Goal: Task Accomplishment & Management: Complete application form

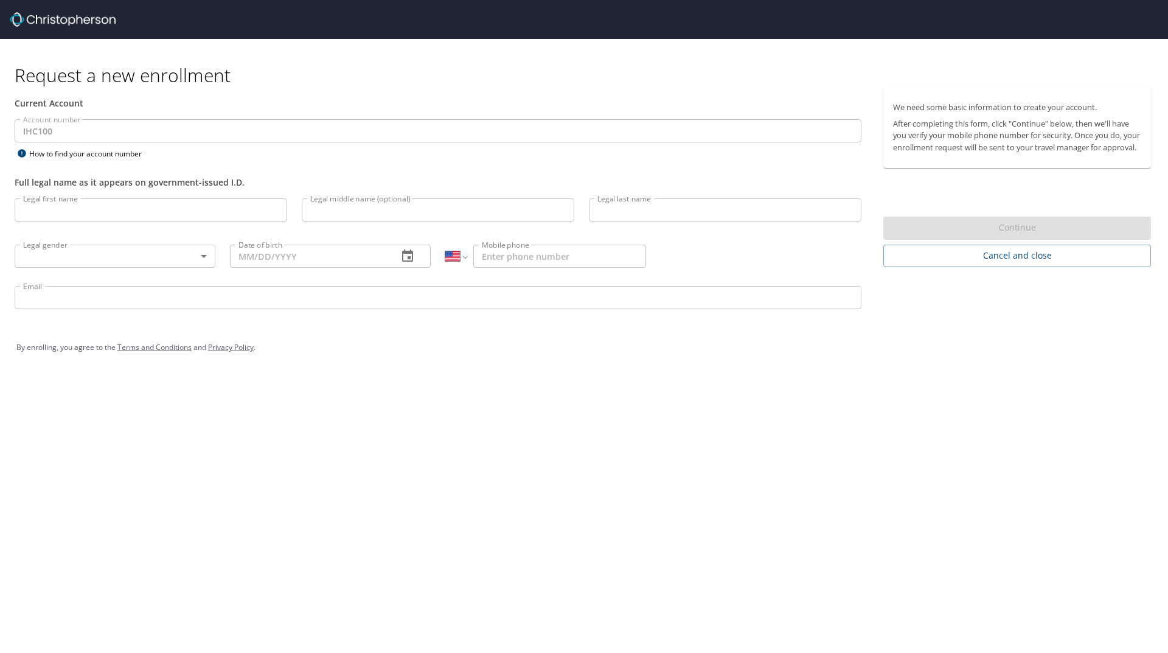
select select "US"
click at [56, 211] on input "Legal first name" at bounding box center [151, 209] width 273 height 23
type input "[PERSON_NAME]"
click at [620, 210] on input "Legal last name" at bounding box center [725, 209] width 273 height 23
type input "[PERSON_NAME]"
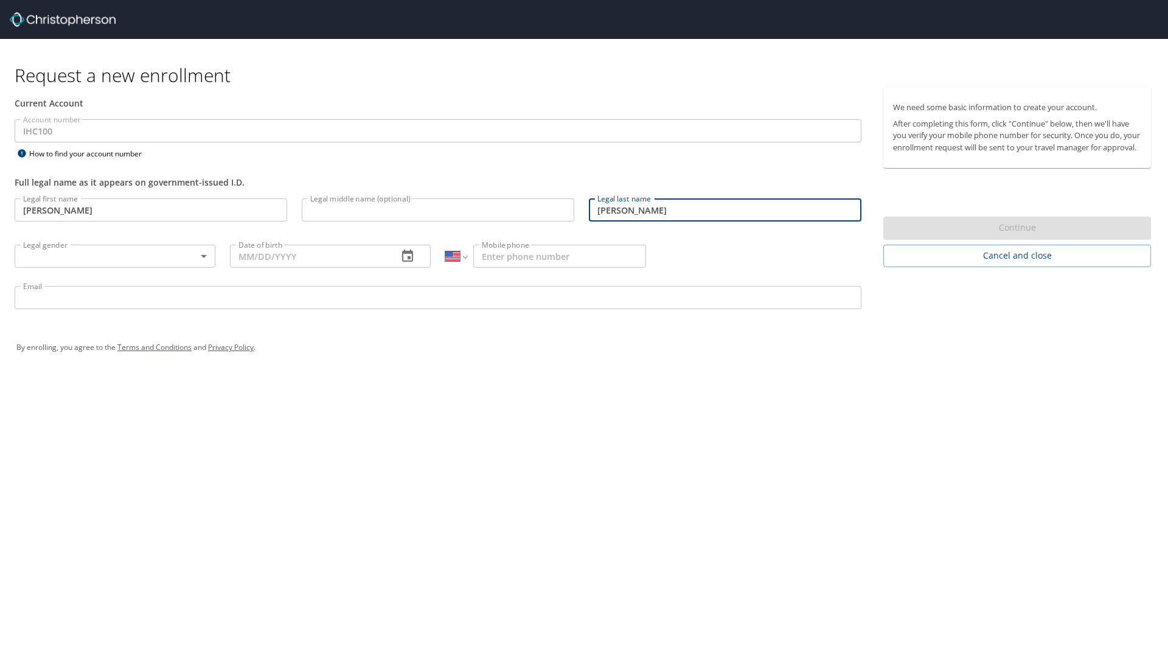
click at [201, 257] on body "Request a new enrollment Current Account Account number IHC100 Account number H…" at bounding box center [584, 326] width 1168 height 653
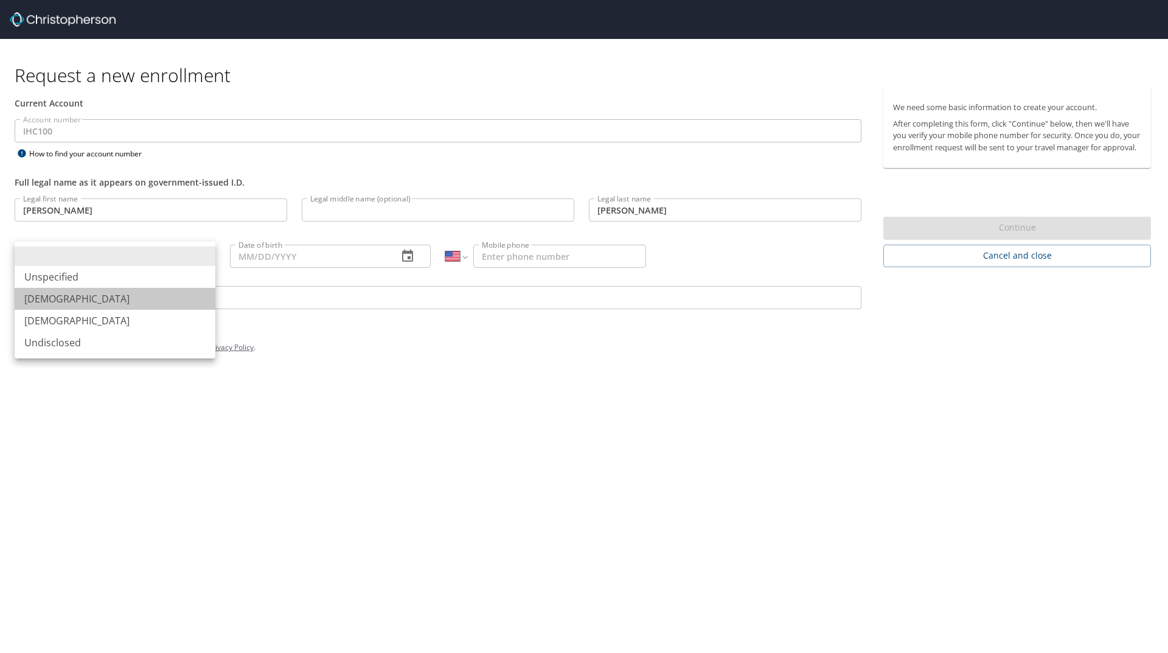
click at [180, 288] on li "[DEMOGRAPHIC_DATA]" at bounding box center [115, 299] width 201 height 22
type input "[DEMOGRAPHIC_DATA]"
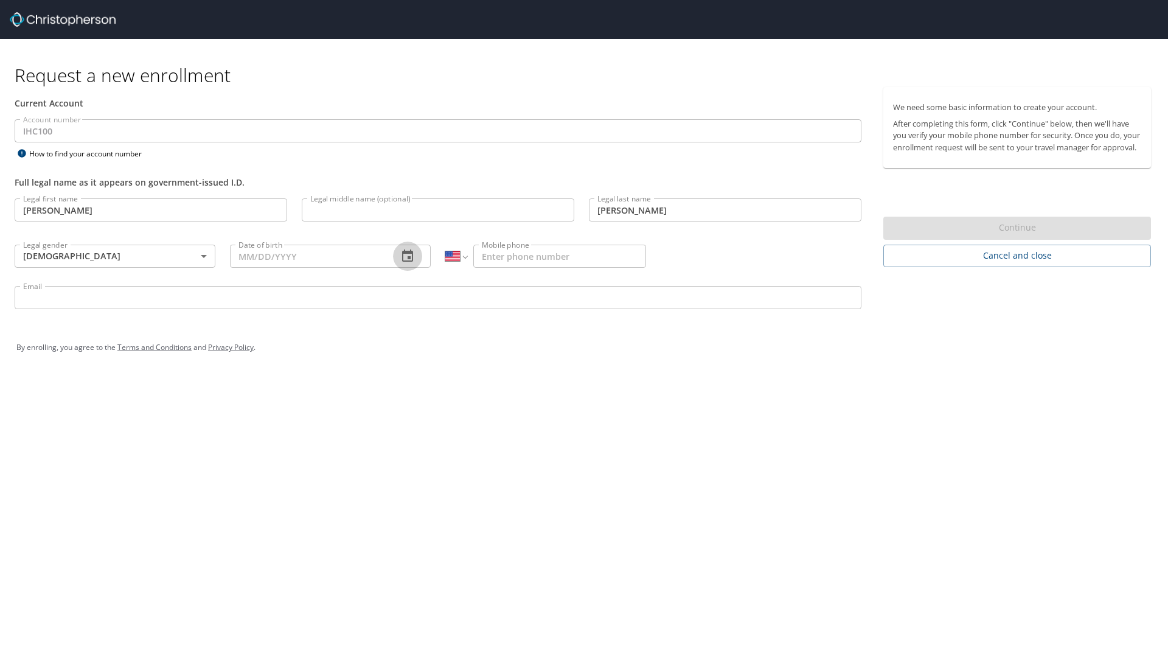
click at [407, 260] on icon "button" at bounding box center [407, 256] width 15 height 15
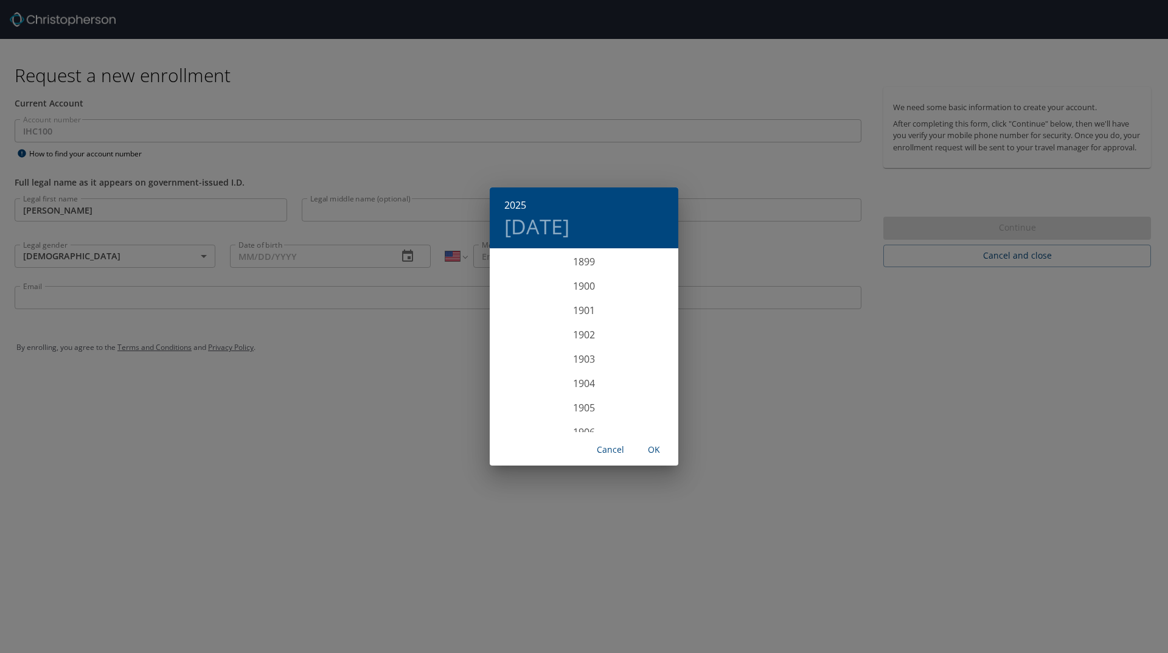
scroll to position [2993, 0]
click at [366, 255] on div "2025 [DATE] 1900 1901 1902 1903 1904 1905 1906 1907 1908 1909 1910 1911 1912 19…" at bounding box center [584, 326] width 1168 height 653
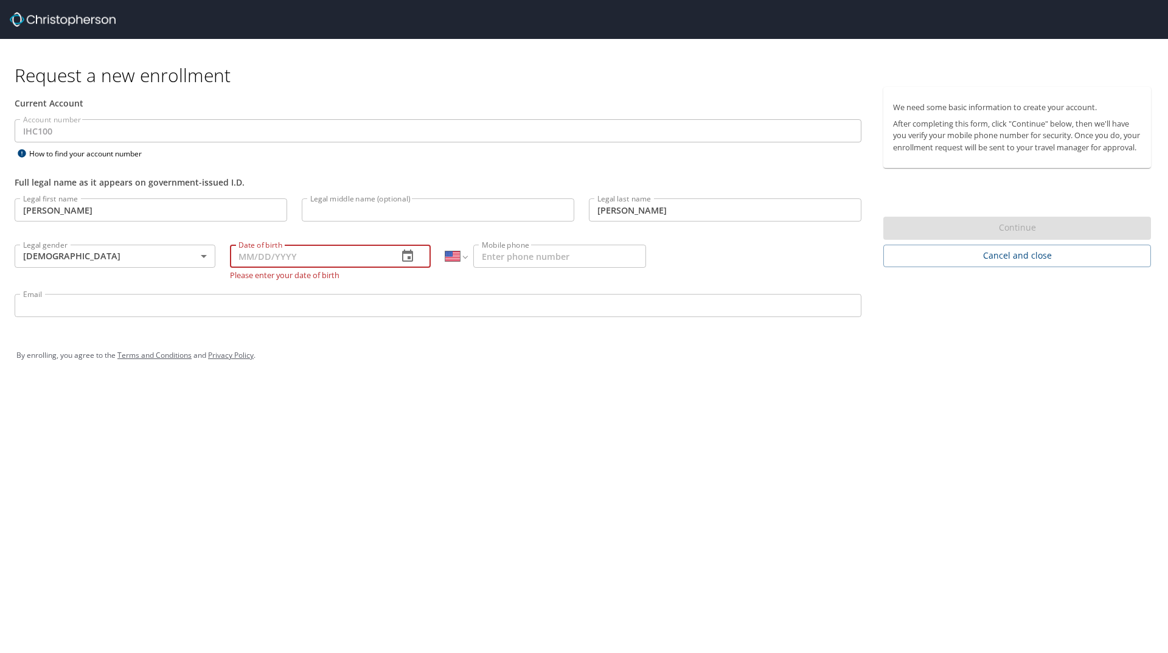
click at [256, 257] on input "Date of birth" at bounding box center [309, 256] width 158 height 23
type input "[DATE]"
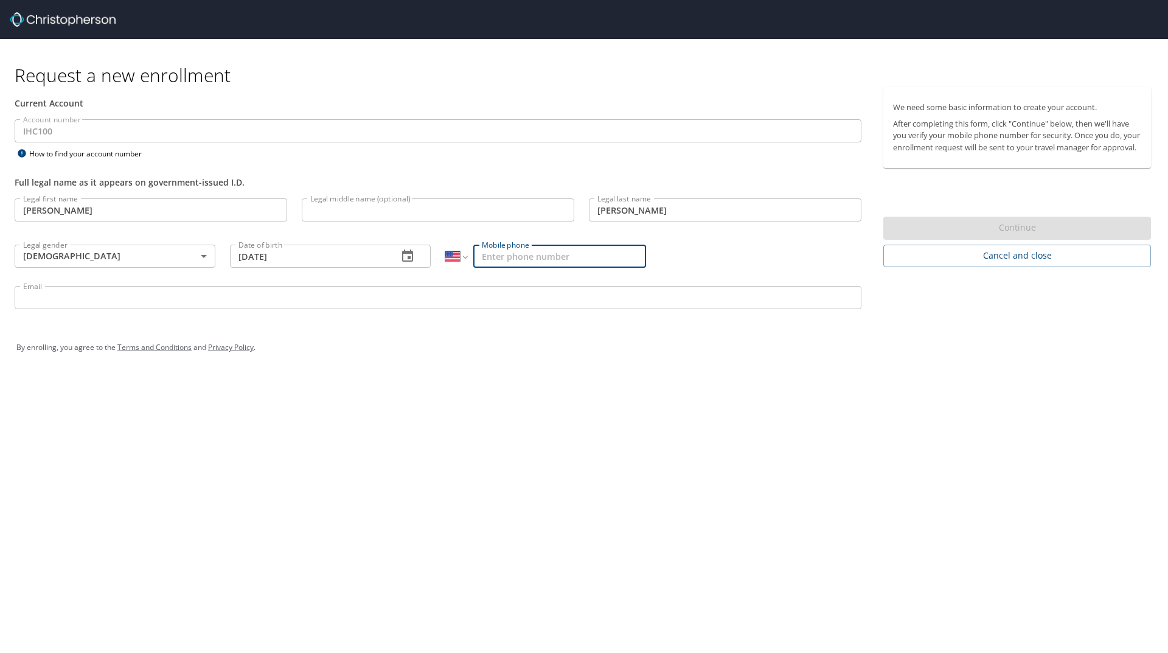
click at [487, 254] on input "Mobile phone" at bounding box center [559, 256] width 173 height 23
type input "[PHONE_NUMBER]"
click at [57, 297] on input "Email" at bounding box center [438, 297] width 847 height 23
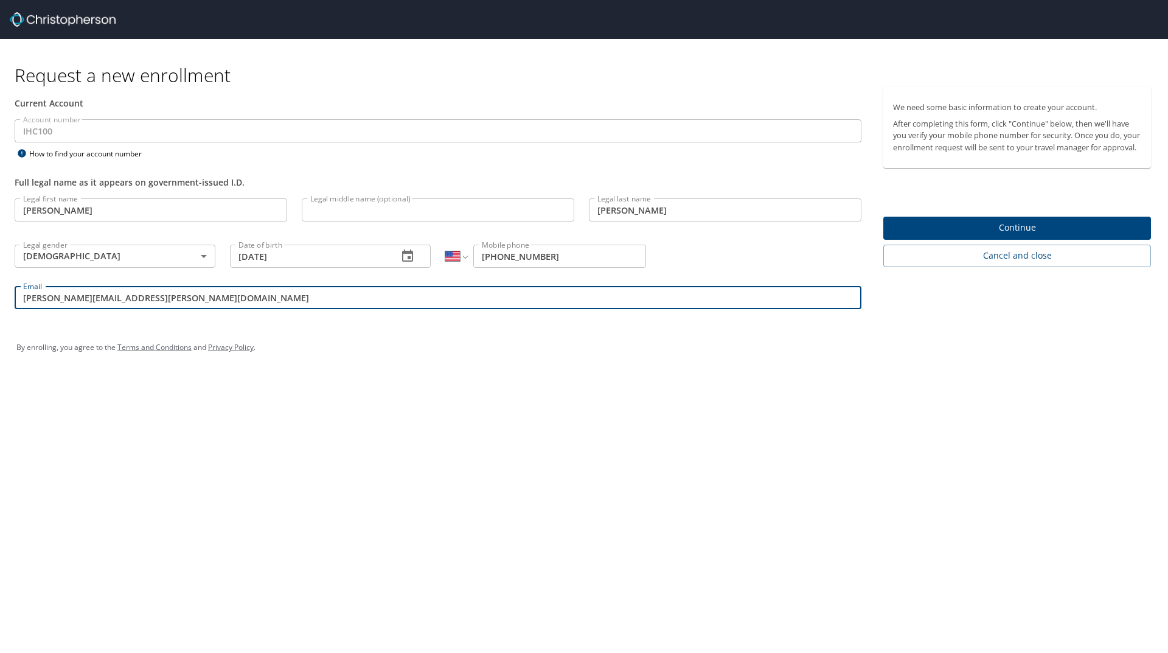
type input "[PERSON_NAME][EMAIL_ADDRESS][PERSON_NAME][DOMAIN_NAME]"
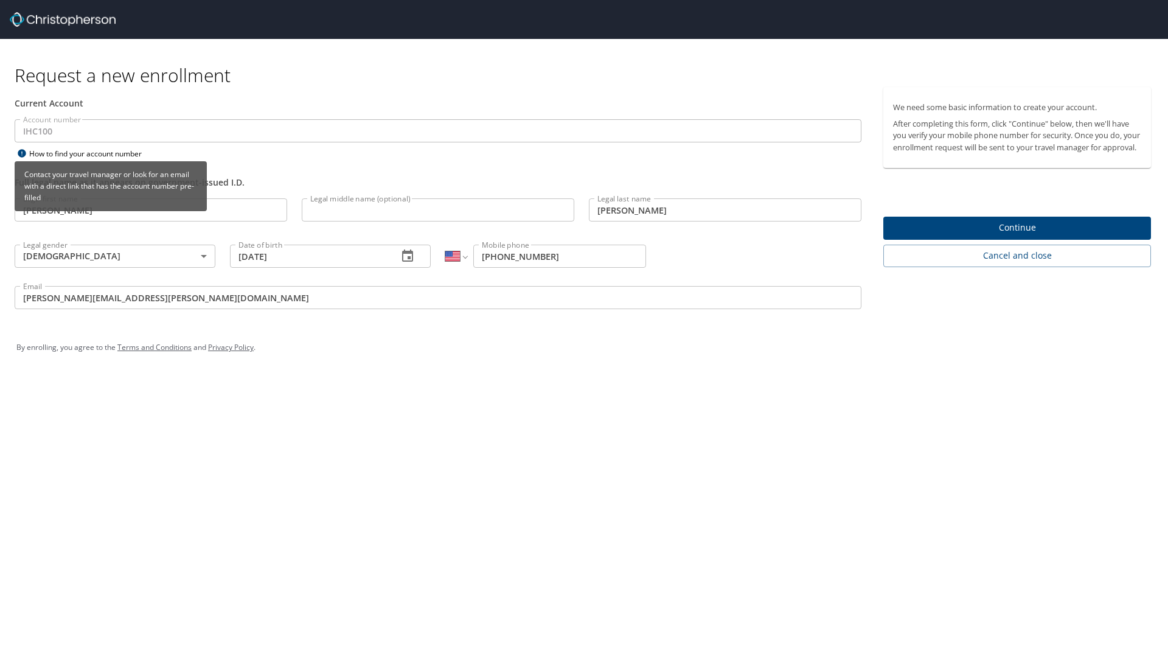
click at [20, 151] on icon at bounding box center [22, 153] width 8 height 8
click at [50, 151] on div "How to find your account number" at bounding box center [91, 153] width 152 height 15
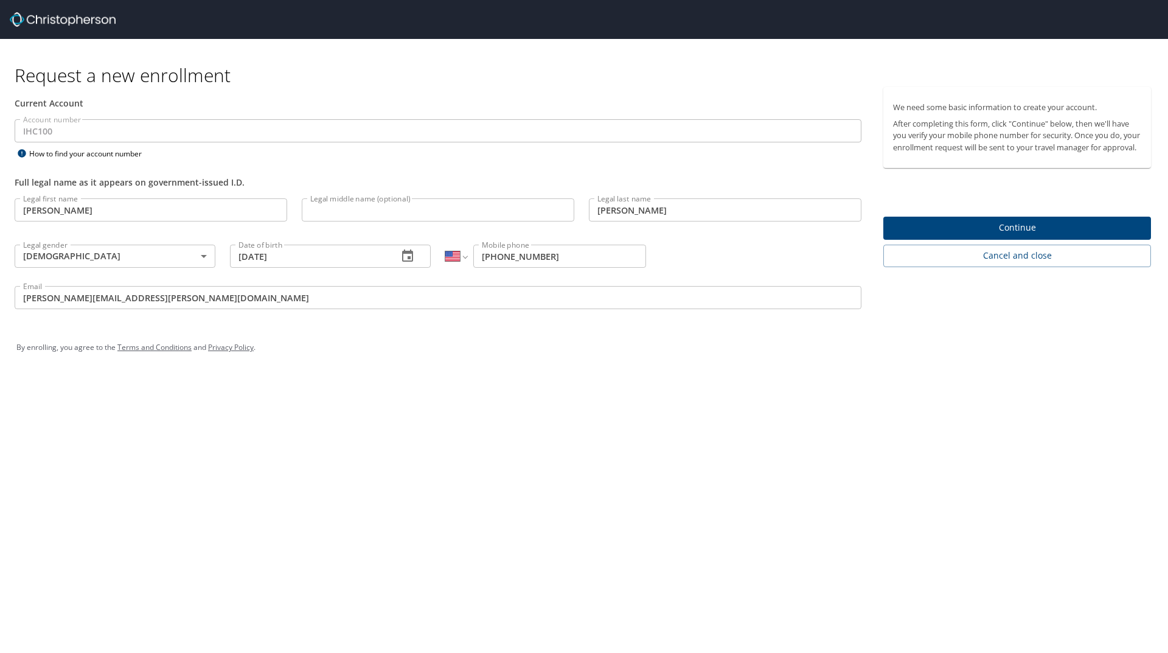
click at [997, 235] on span "Continue" at bounding box center [1017, 227] width 248 height 15
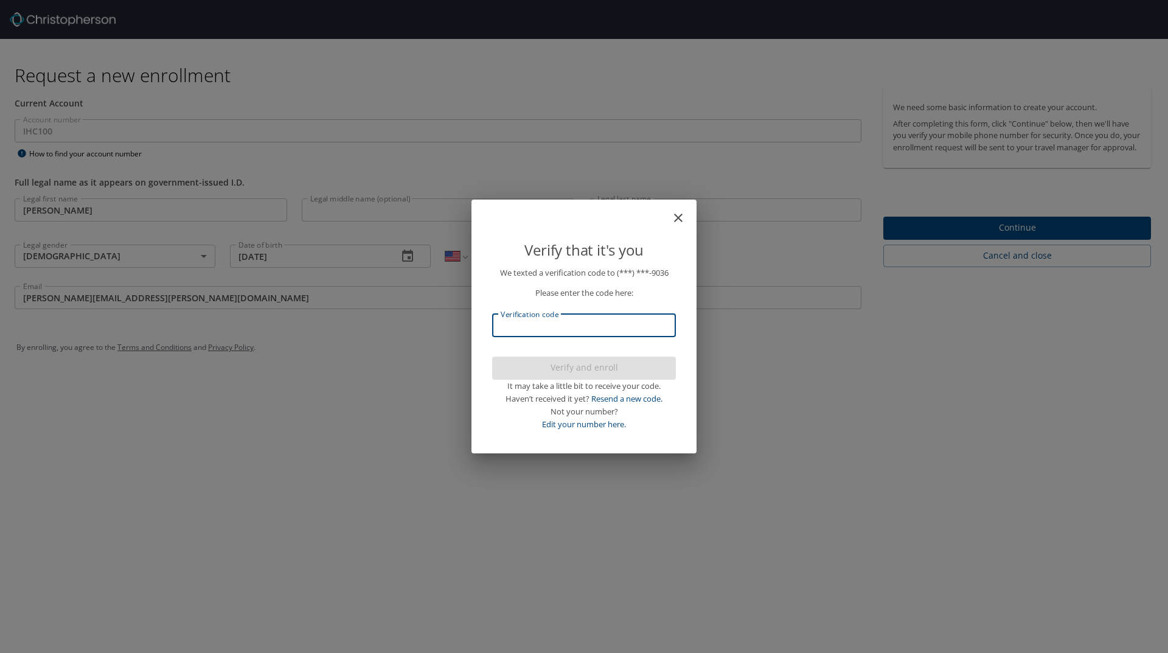
click at [538, 322] on input "Verification code" at bounding box center [584, 325] width 184 height 23
type input "715448"
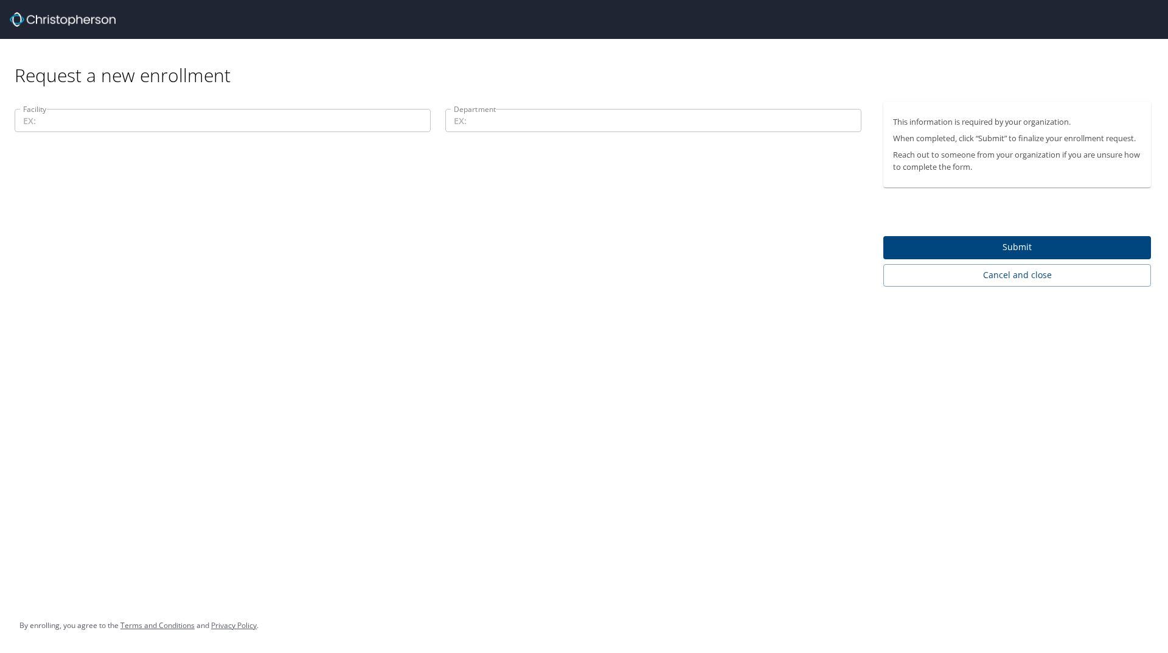
click at [205, 120] on input "Facility" at bounding box center [223, 120] width 416 height 23
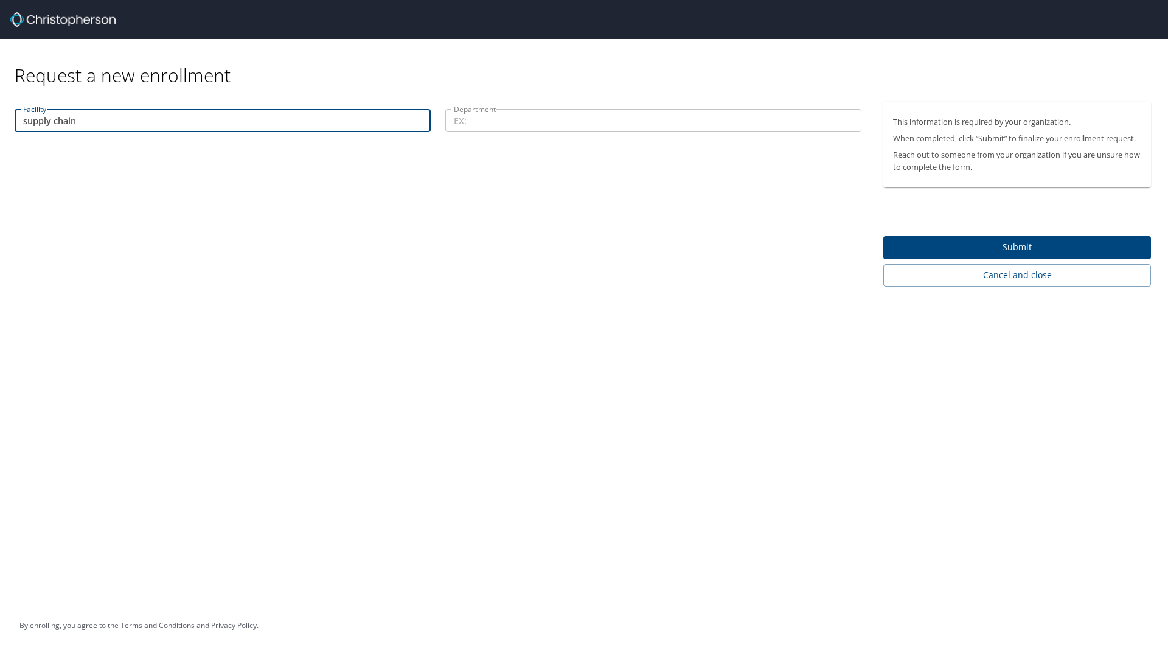
type input "supply chain"
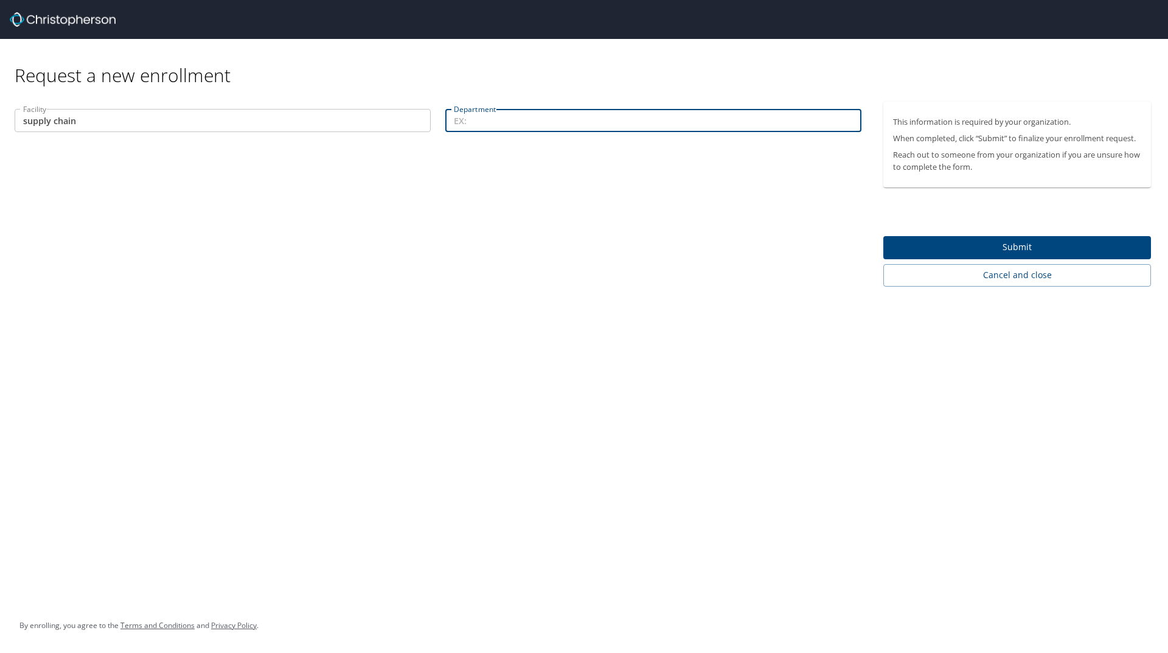
click at [501, 123] on input "Department" at bounding box center [653, 120] width 416 height 23
type input "sign center"
click at [1022, 246] on span "Submit" at bounding box center [1017, 247] width 248 height 15
